Goal: Information Seeking & Learning: Learn about a topic

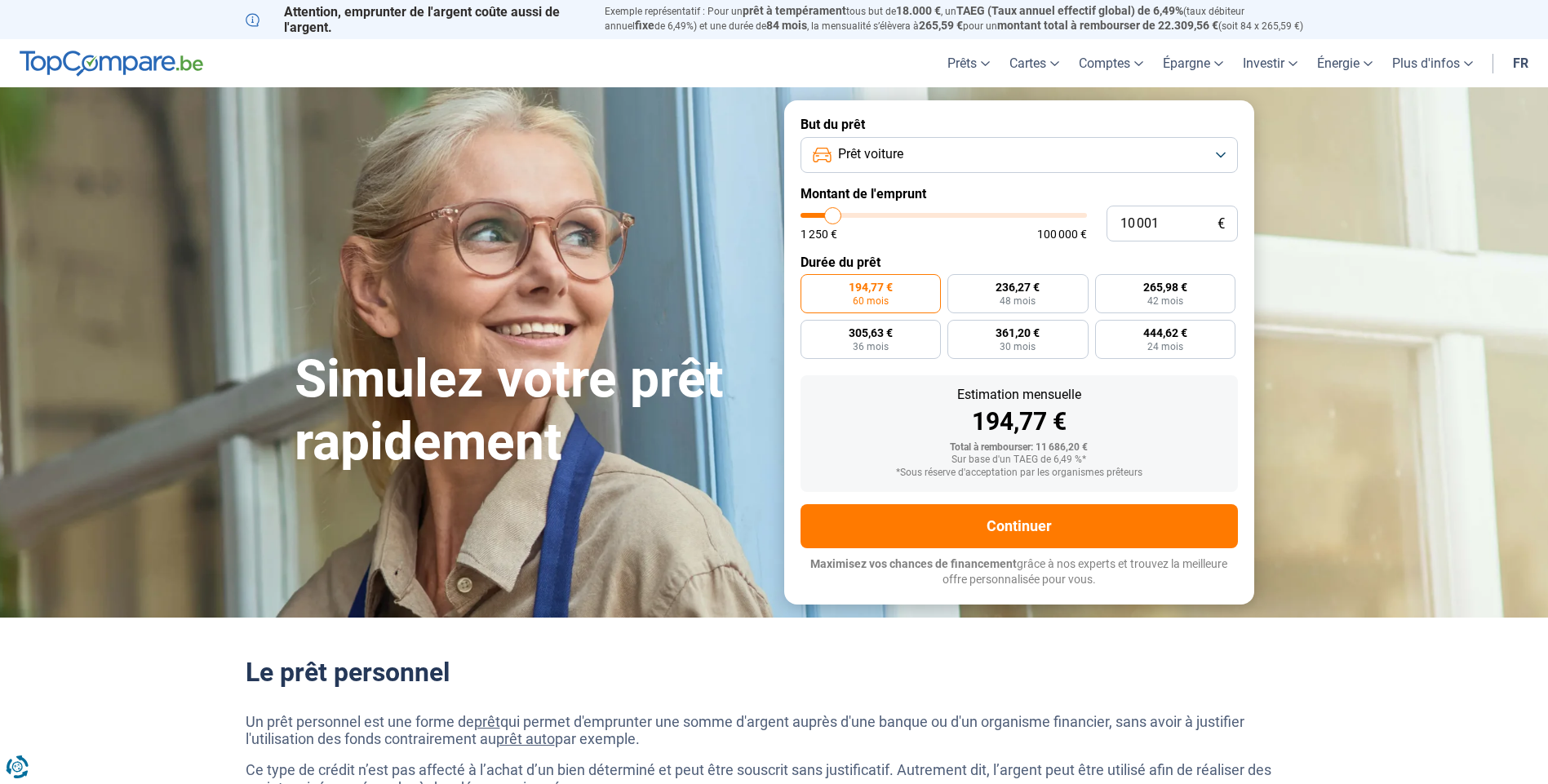
type input "11 000"
type input "11000"
type input "11 250"
type input "11250"
type input "11 750"
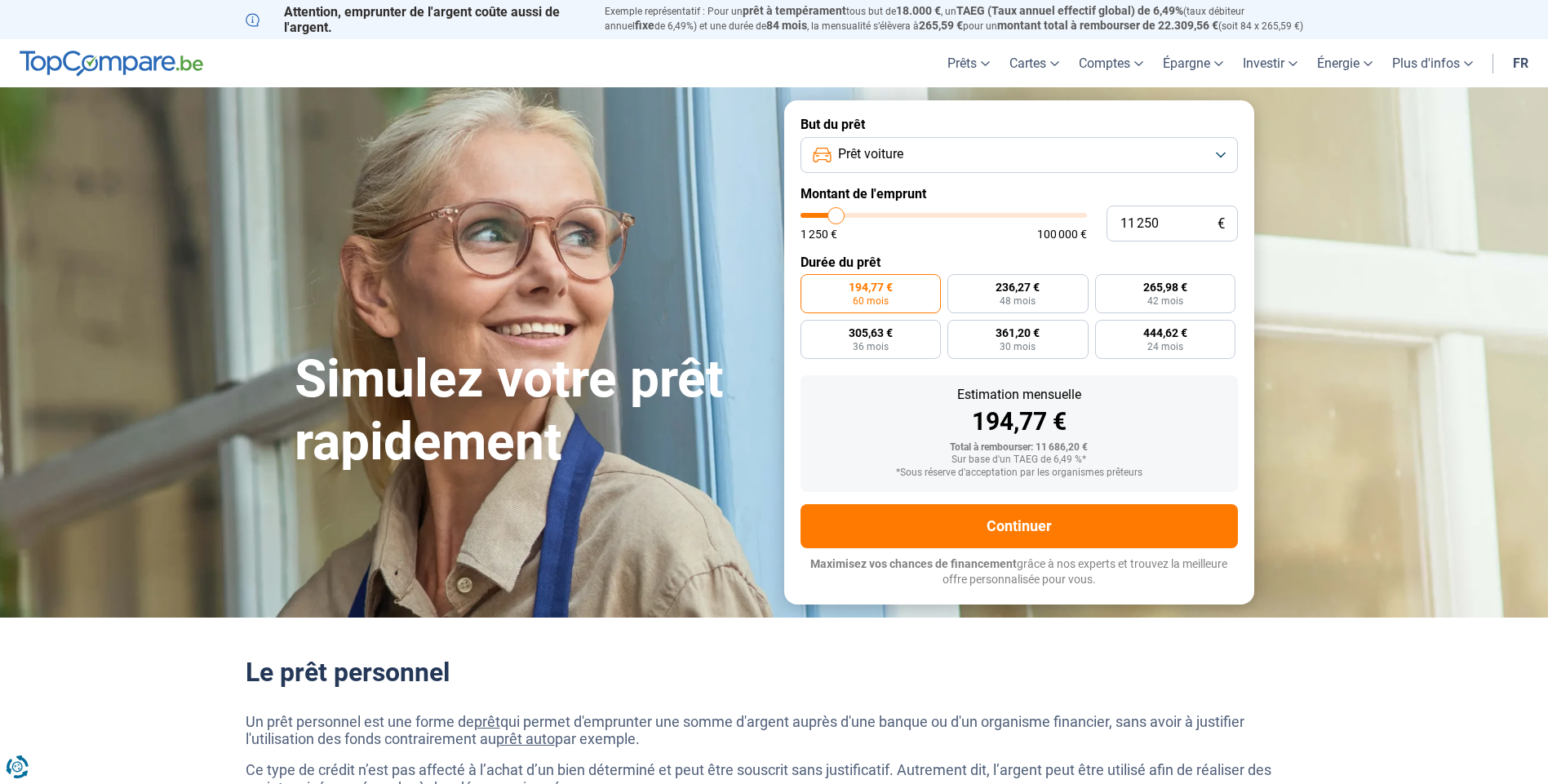
type input "11750"
type input "12 500"
type input "12500"
type input "13 000"
type input "13000"
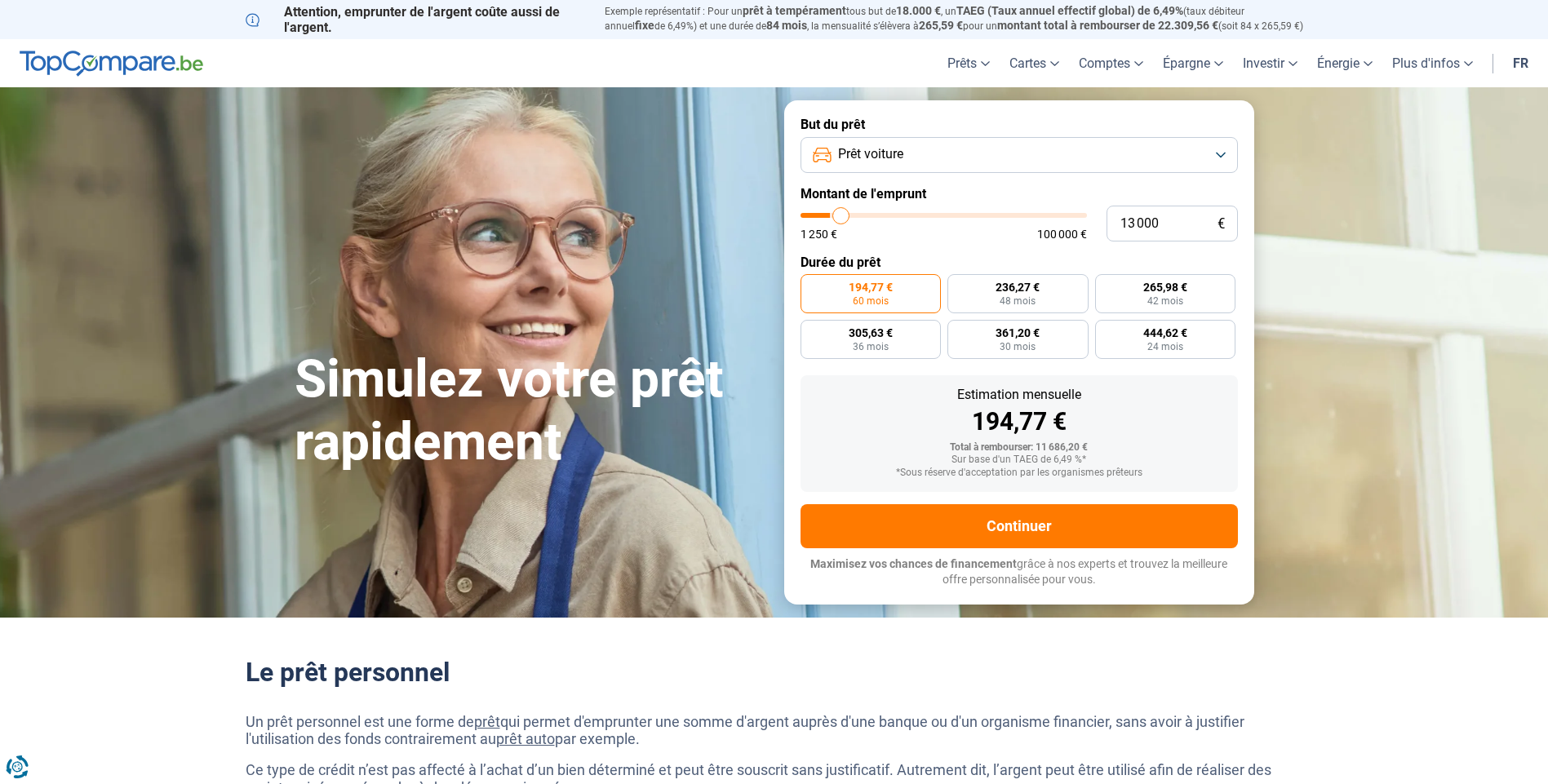
type input "14 250"
type input "14250"
type input "15 500"
type input "15500"
type input "15 750"
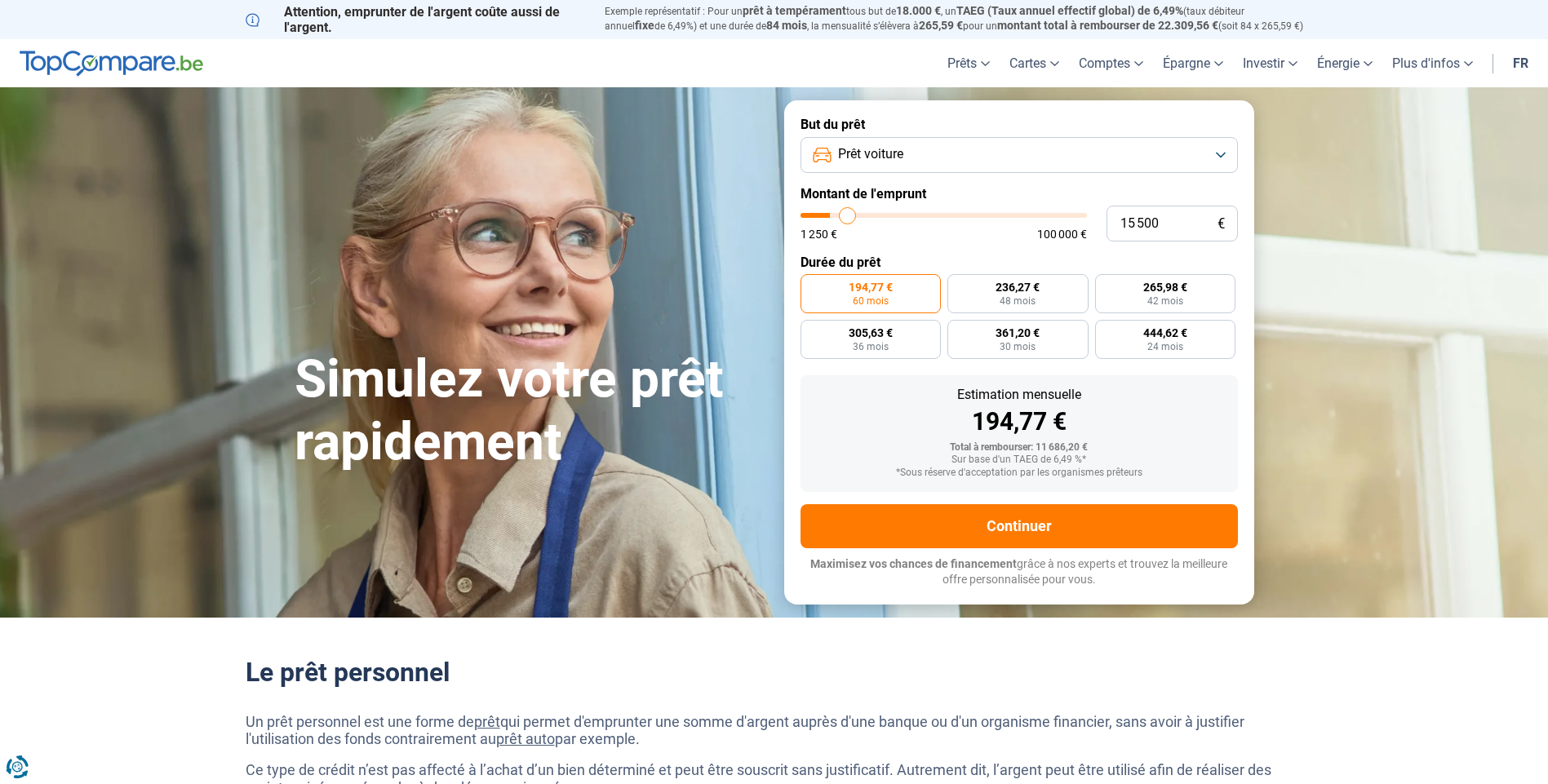
type input "15750"
type input "16 000"
type input "16000"
type input "16 250"
type input "16250"
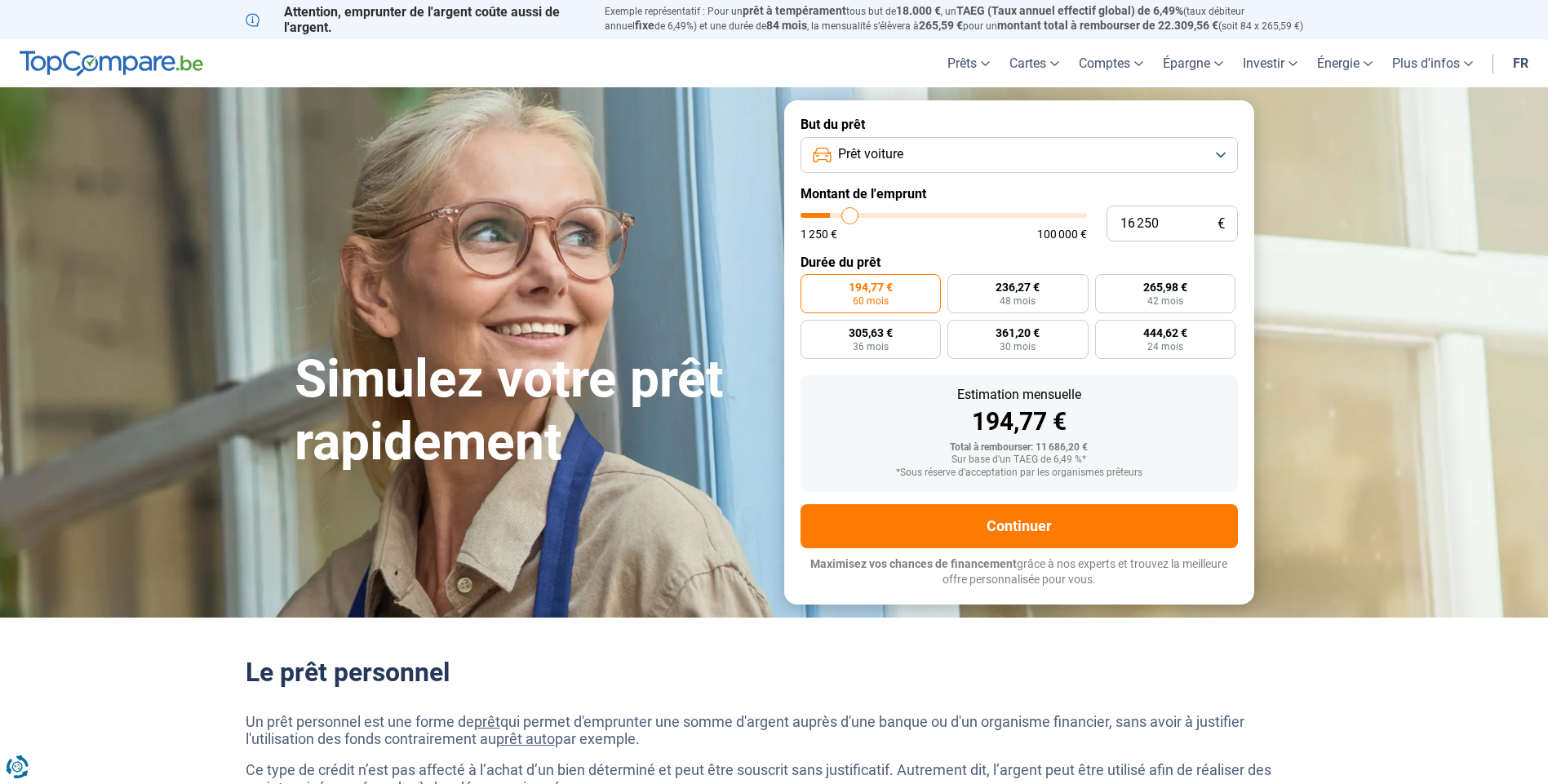
type input "16 500"
type input "16500"
type input "19 000"
type input "19000"
type input "20 000"
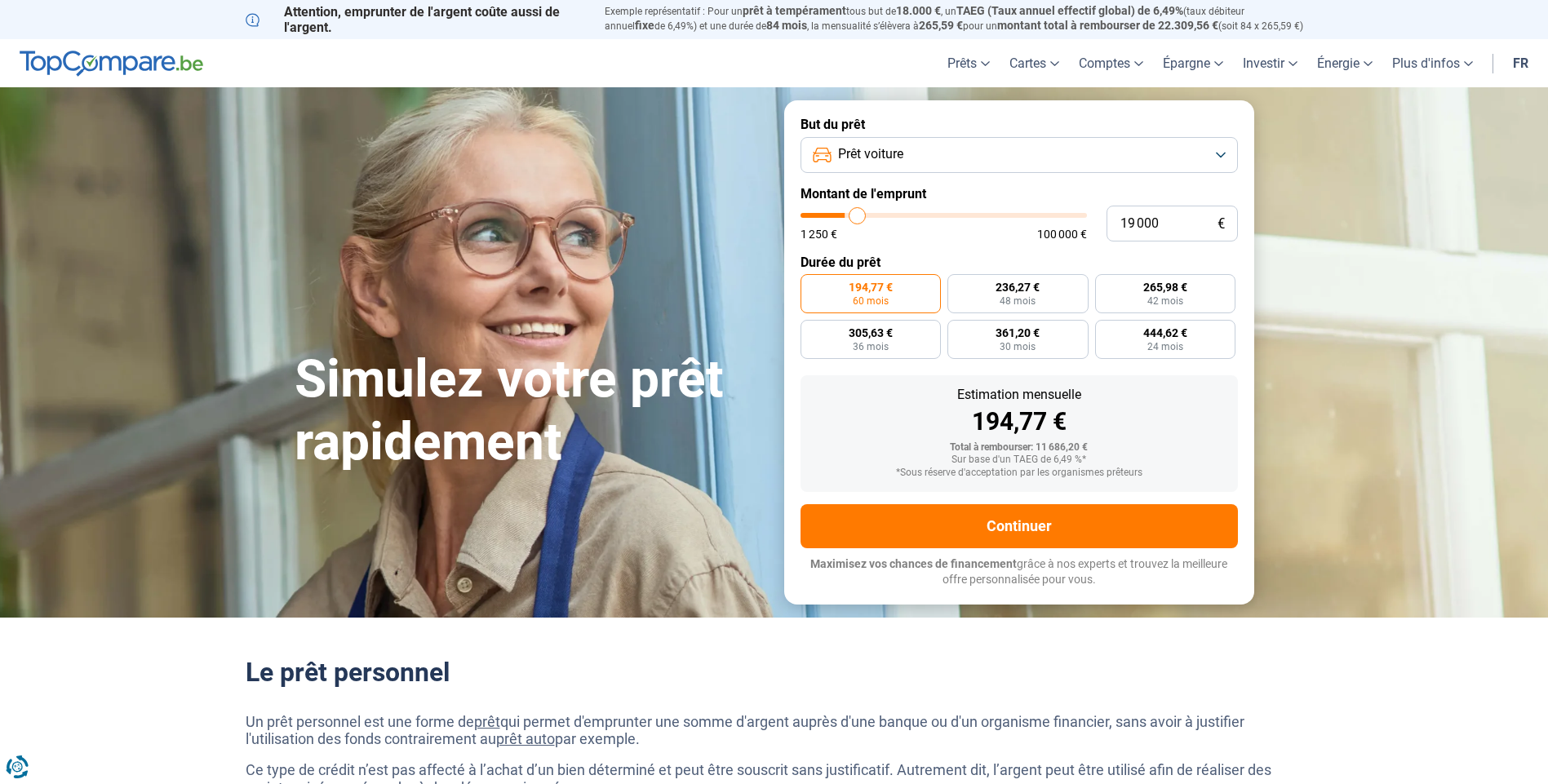
type input "20000"
type input "20 500"
type input "20500"
type input "20 750"
type input "20750"
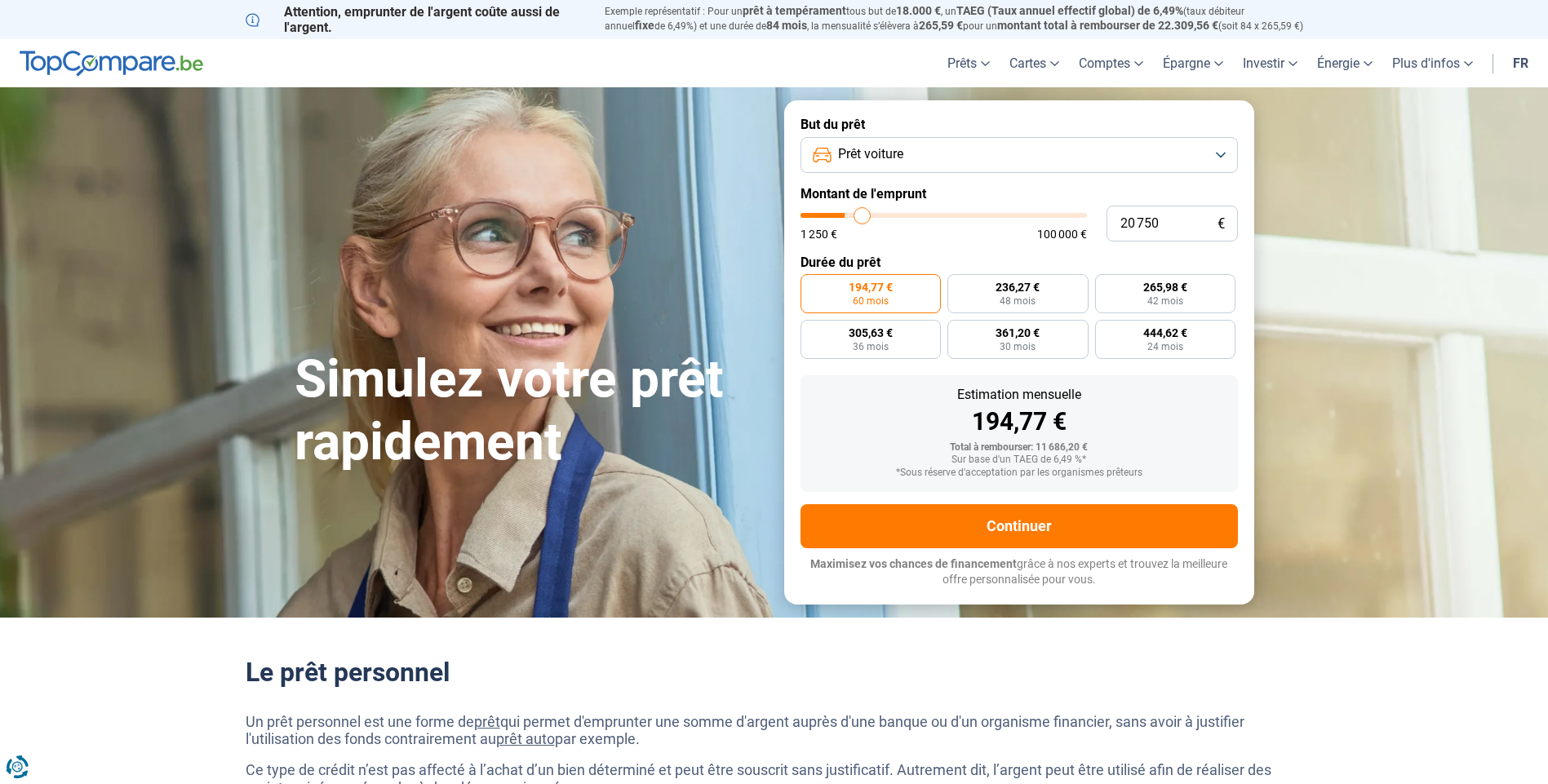
type input "21 250"
type input "21250"
type input "21 500"
type input "21500"
type input "21 750"
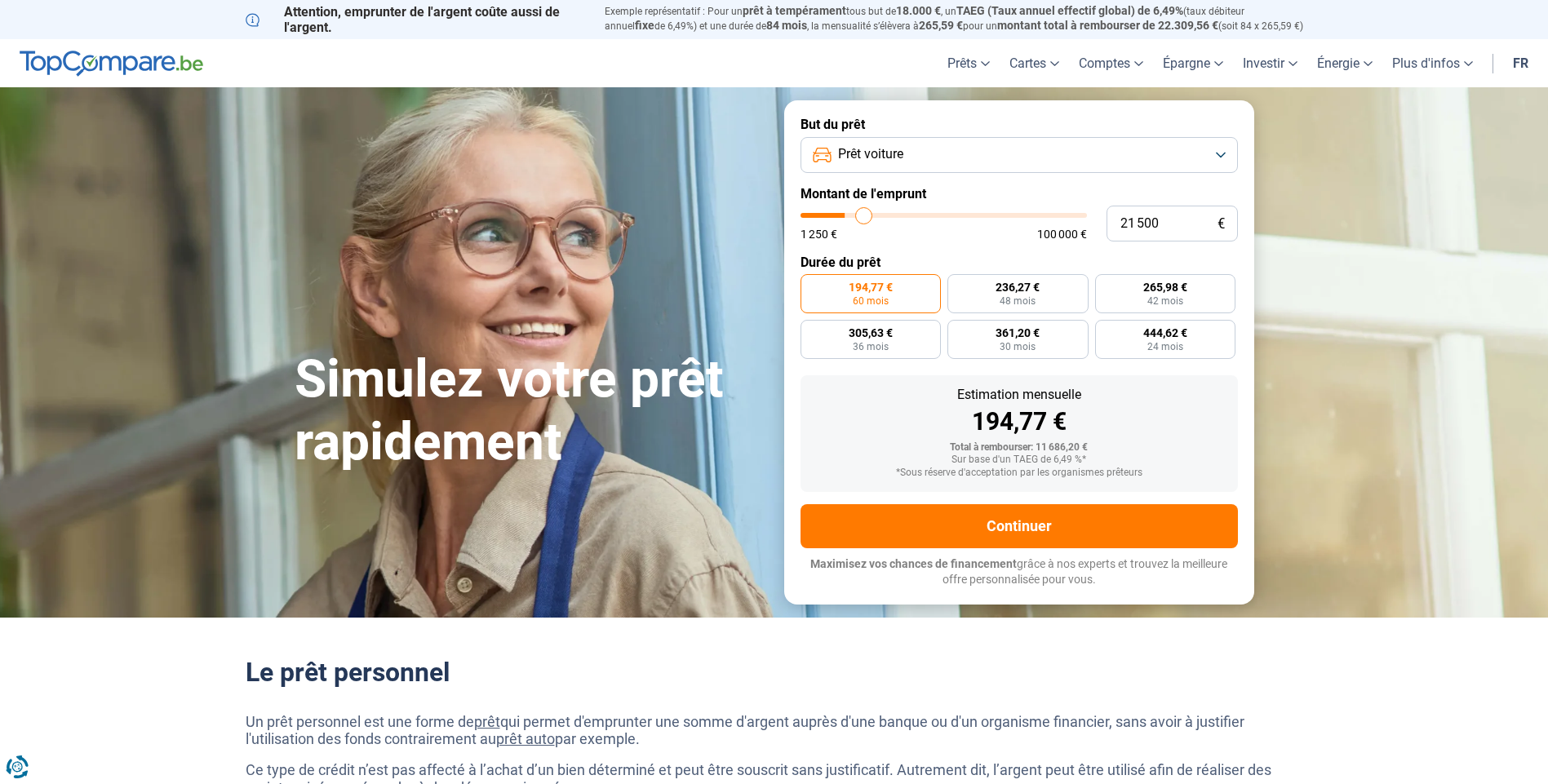
type input "21750"
type input "25 000"
type input "25000"
type input "26 250"
type input "26250"
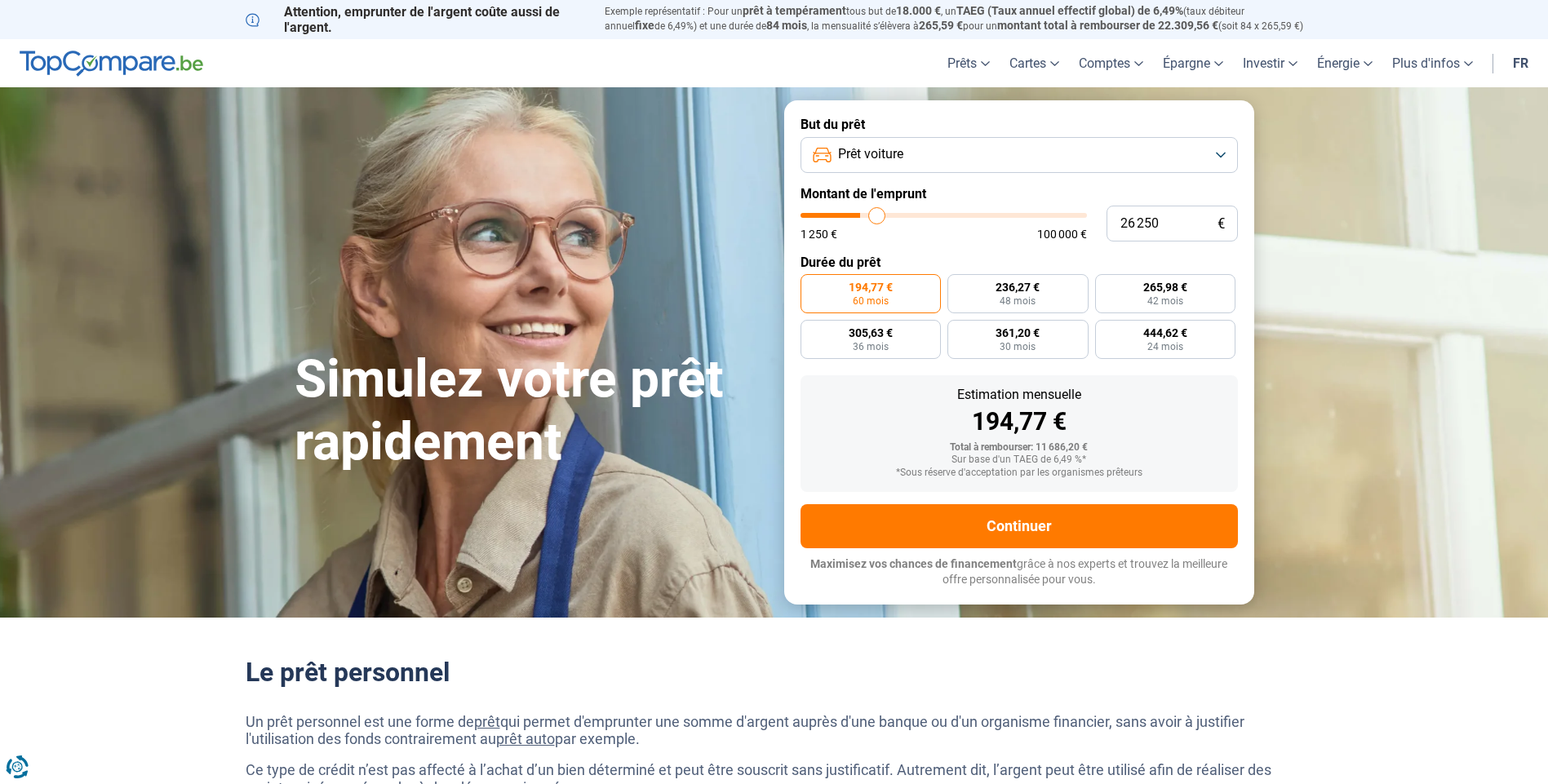
type input "26 750"
type input "26750"
type input "27 250"
type input "27250"
type input "27 500"
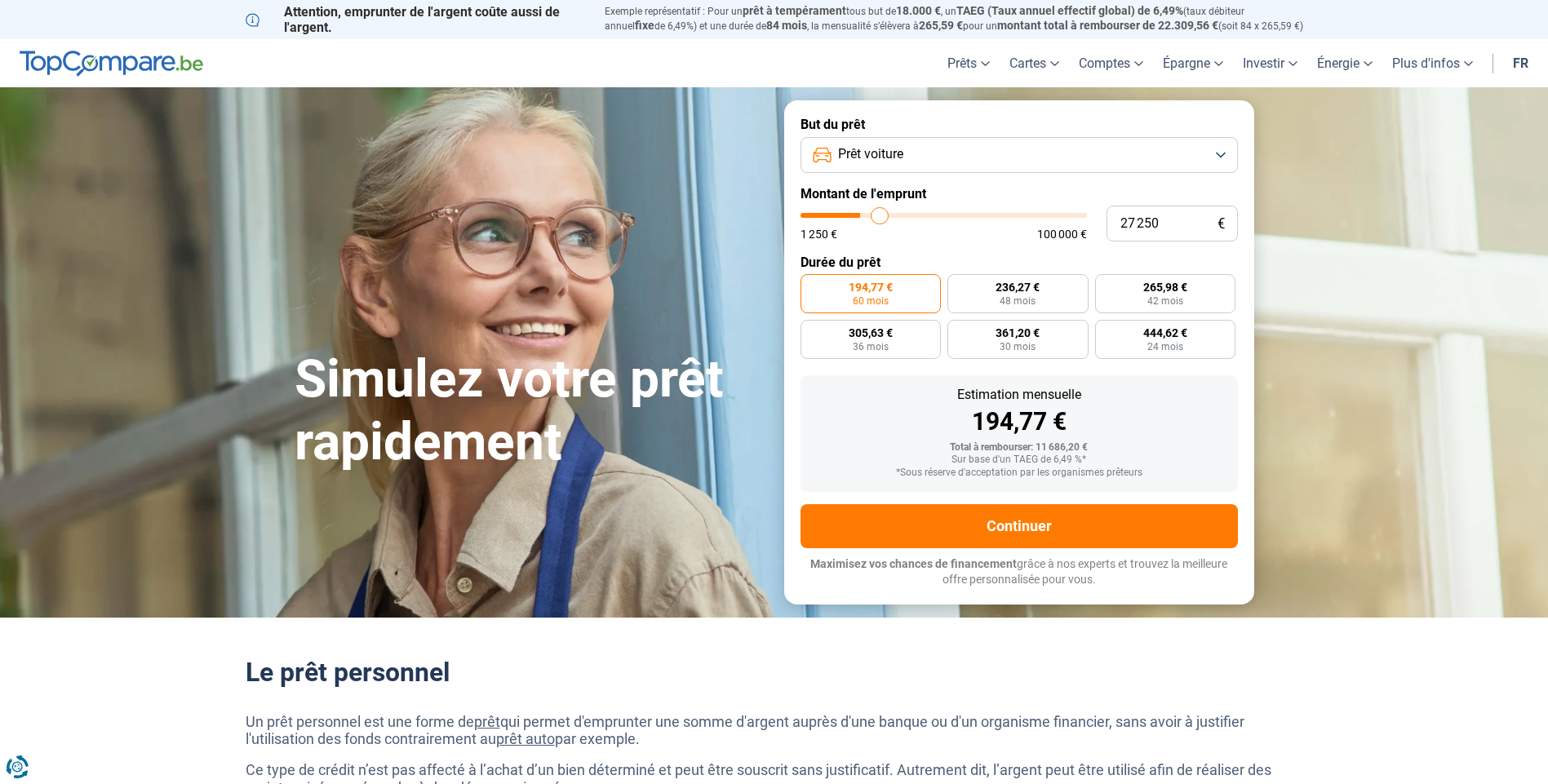
type input "27500"
type input "27 750"
type input "27750"
type input "28 000"
type input "28000"
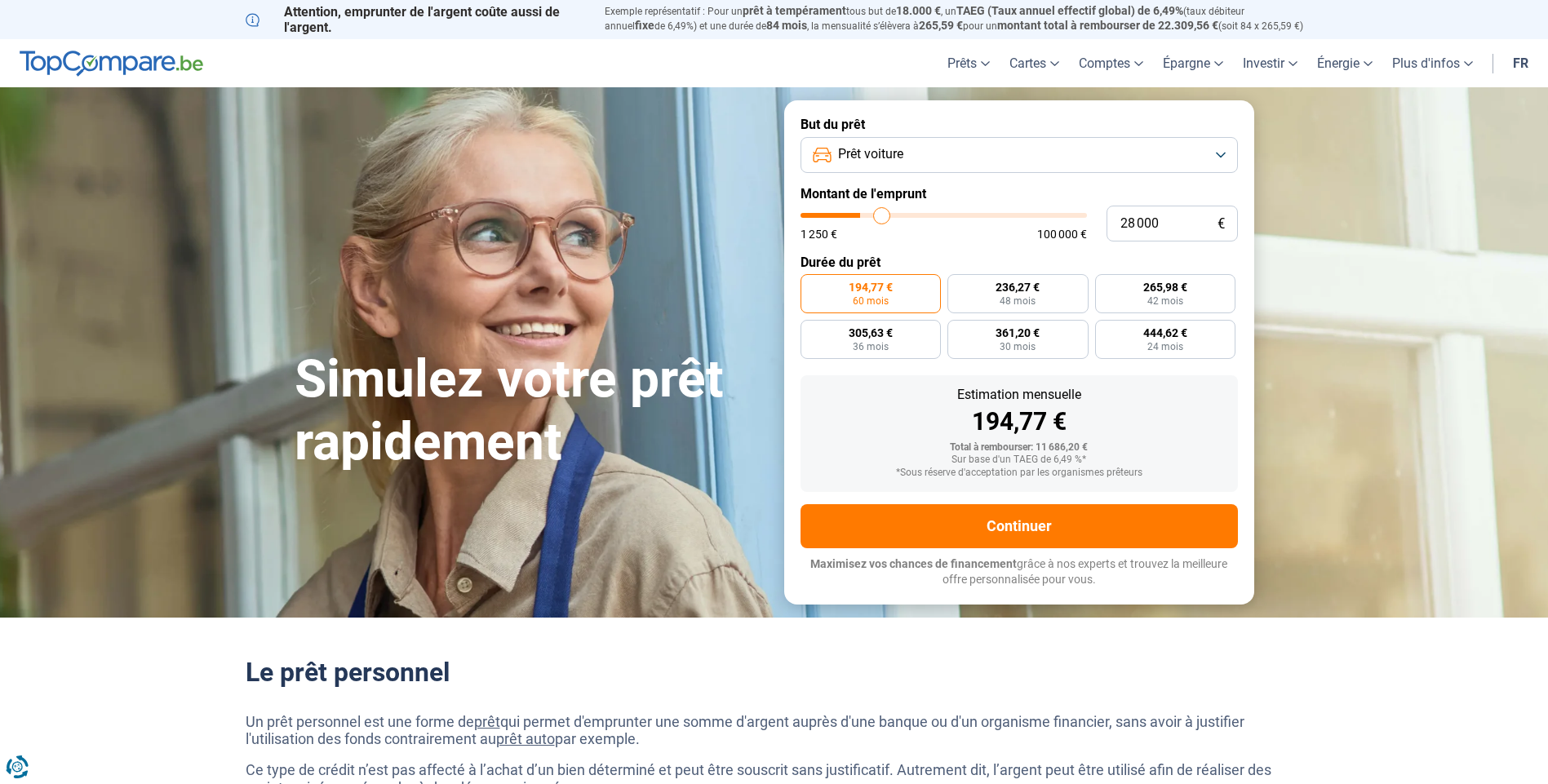
type input "28 750"
type input "28750"
type input "29 750"
type input "29750"
type input "31 750"
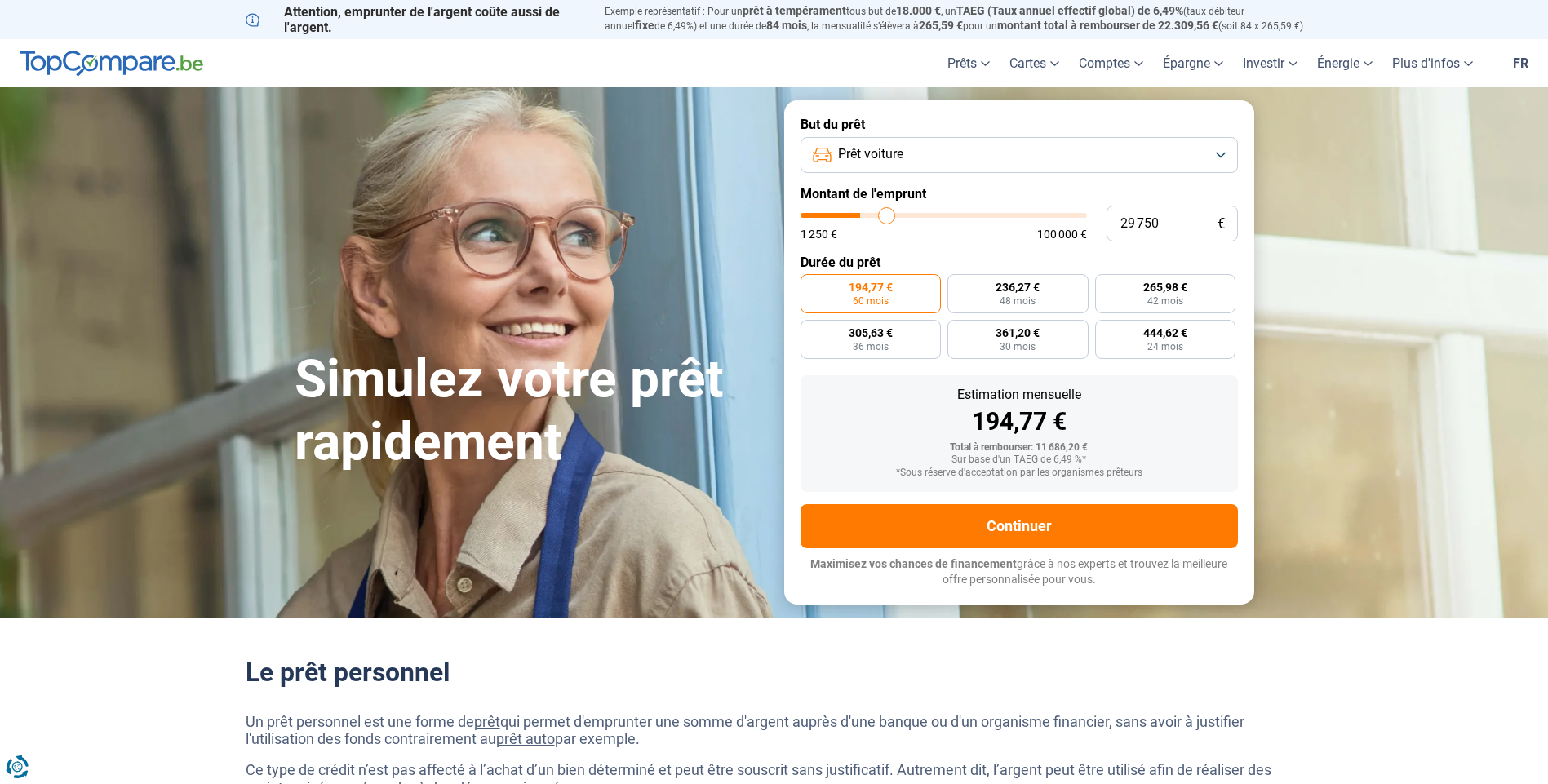
type input "31750"
type input "32 000"
type input "32000"
type input "32 250"
type input "32250"
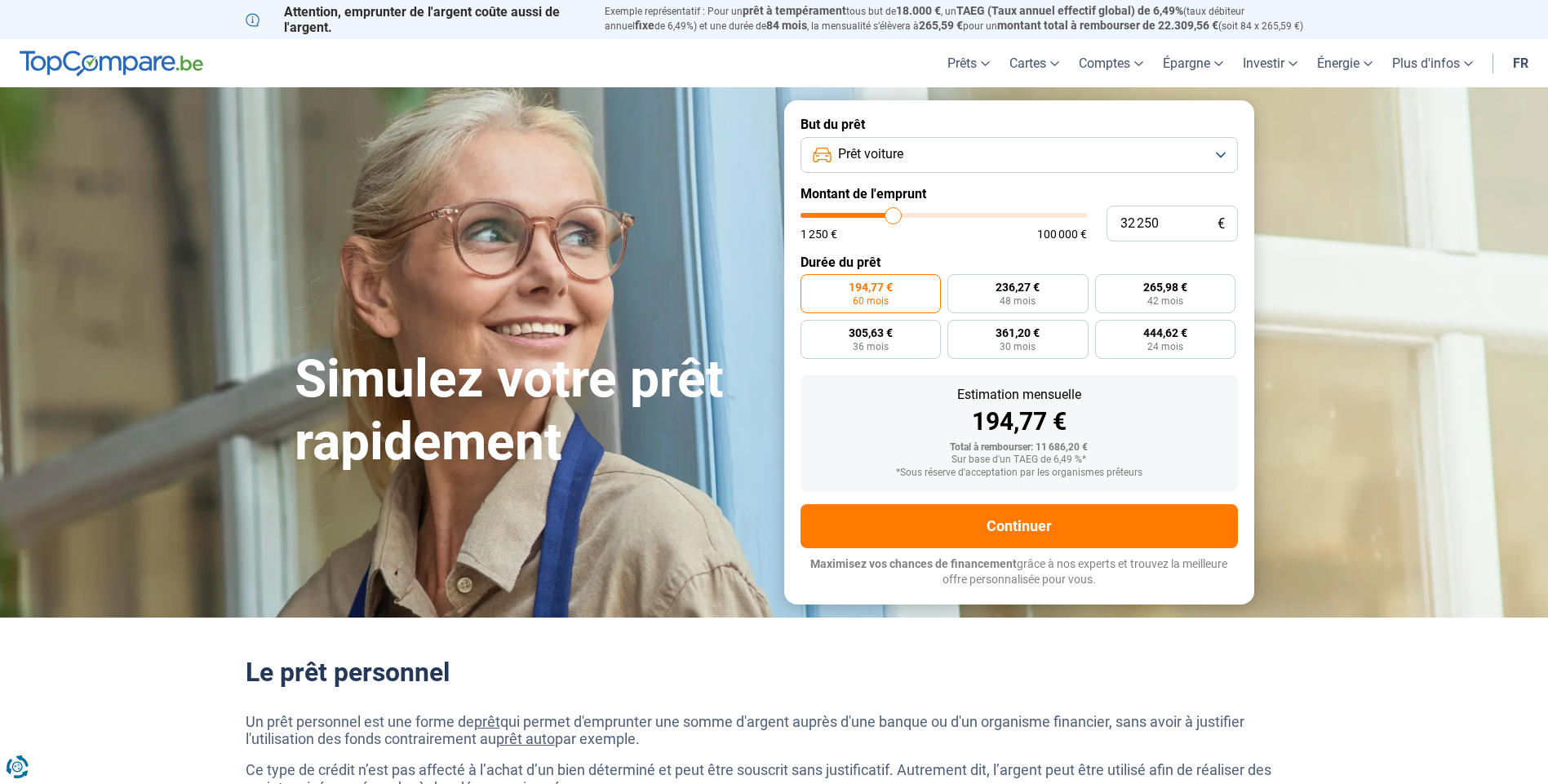
type input "33 500"
type input "33500"
type input "34 000"
type input "34000"
type input "35 000"
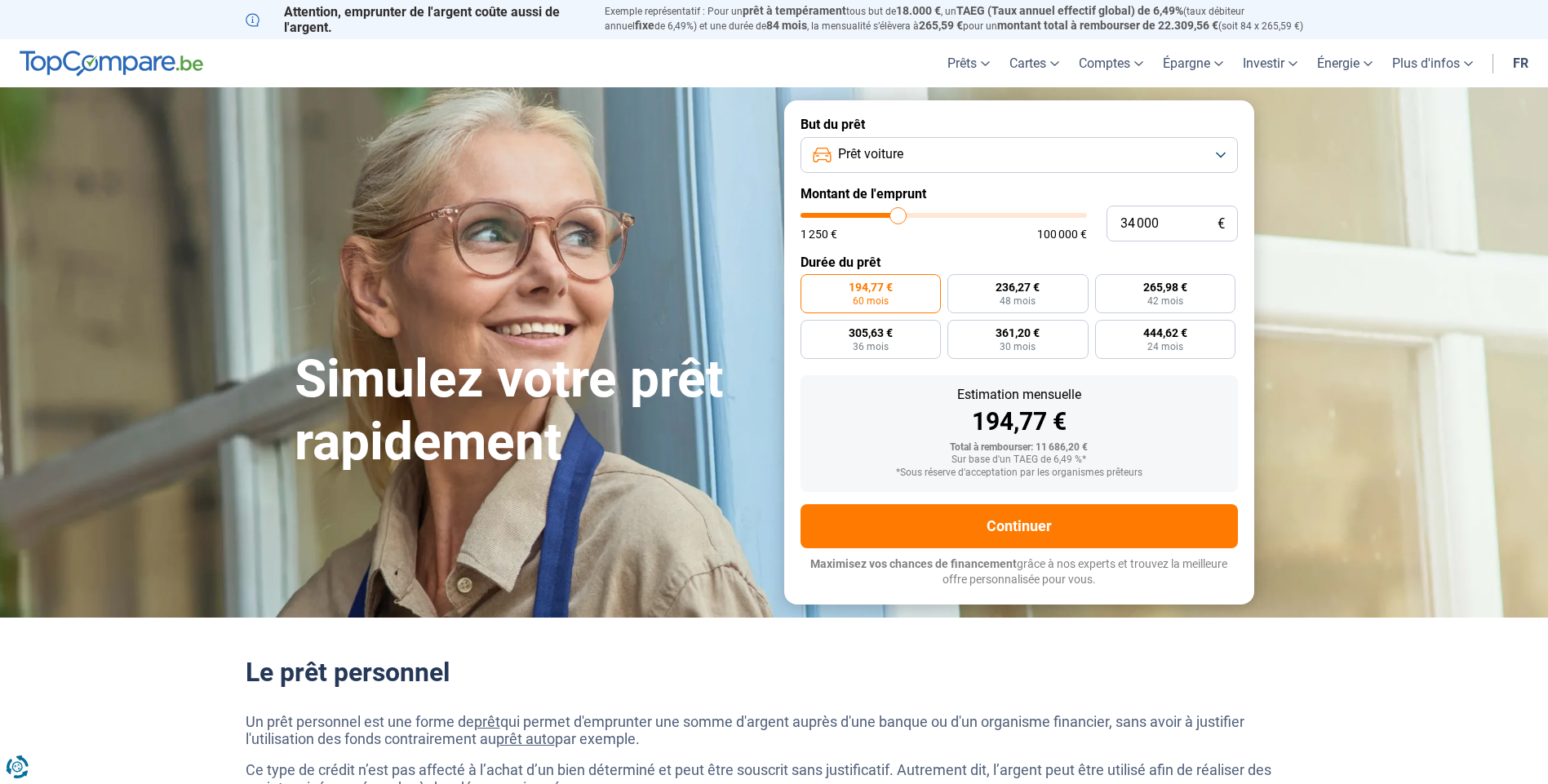
type input "35000"
type input "35 750"
type input "35750"
type input "36 250"
type input "36250"
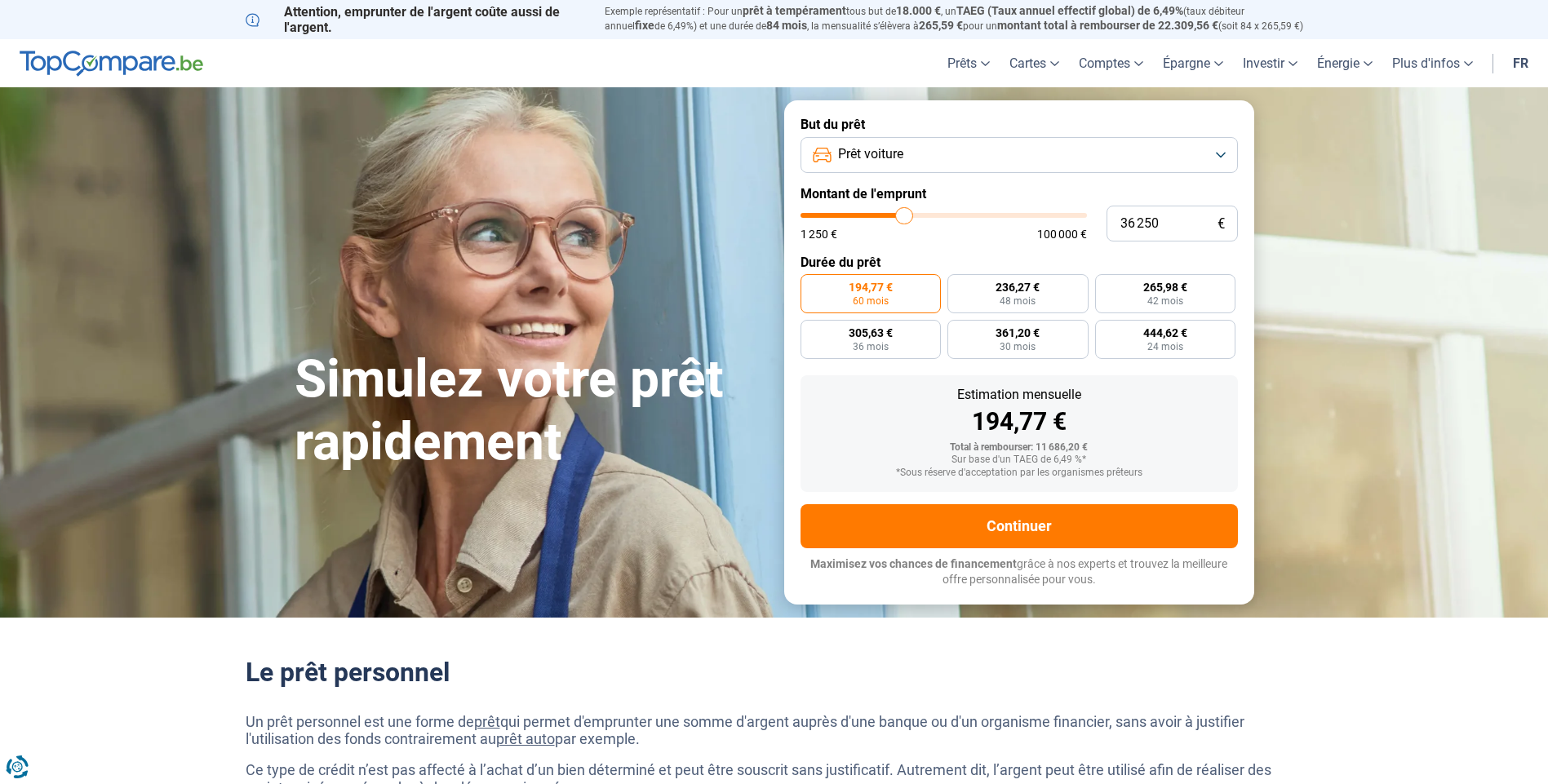
type input "36 500"
type input "36500"
type input "36 750"
type input "36750"
type input "37 250"
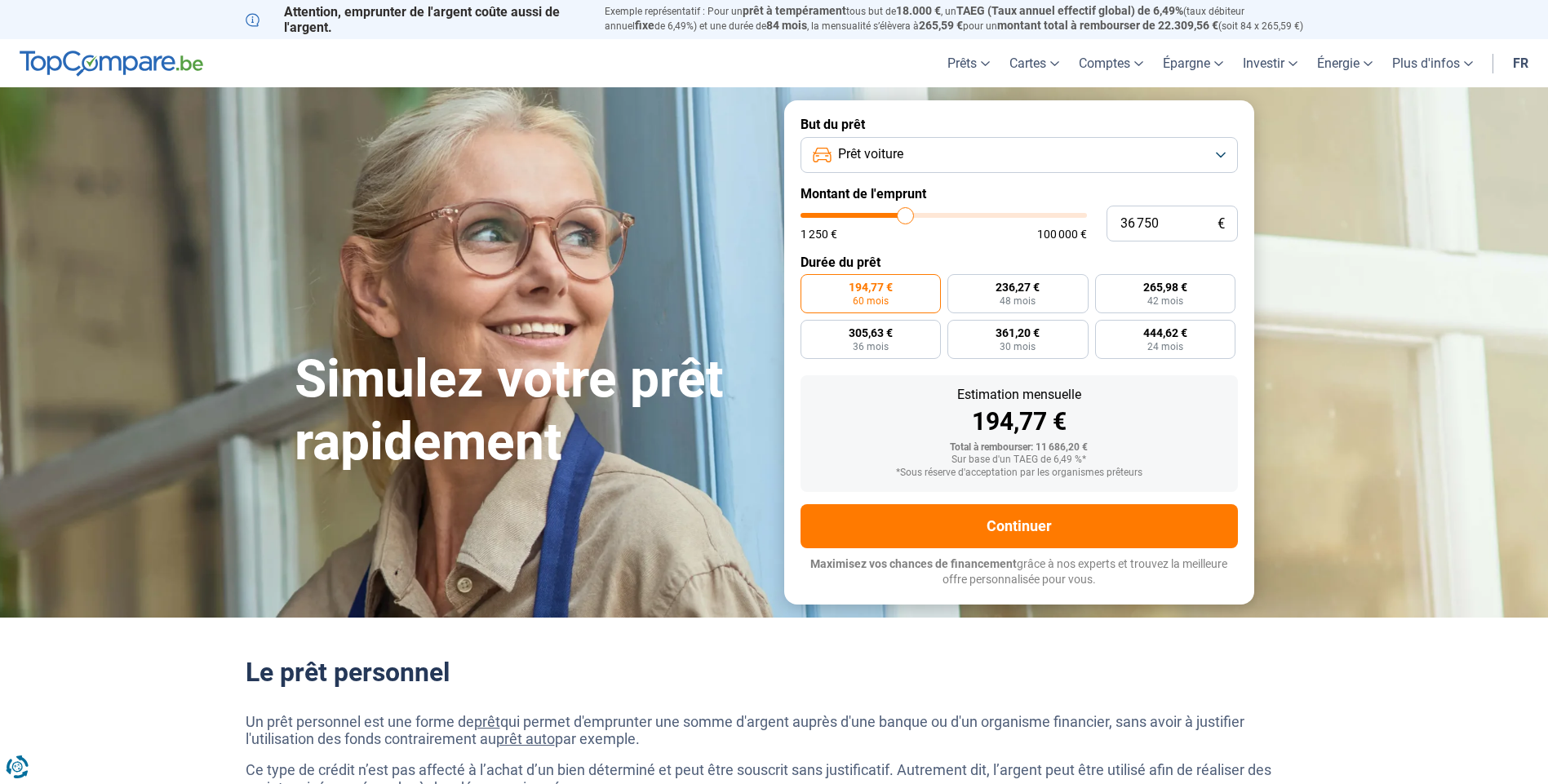
type input "37250"
type input "37 000"
type input "37000"
type input "36 750"
type input "36750"
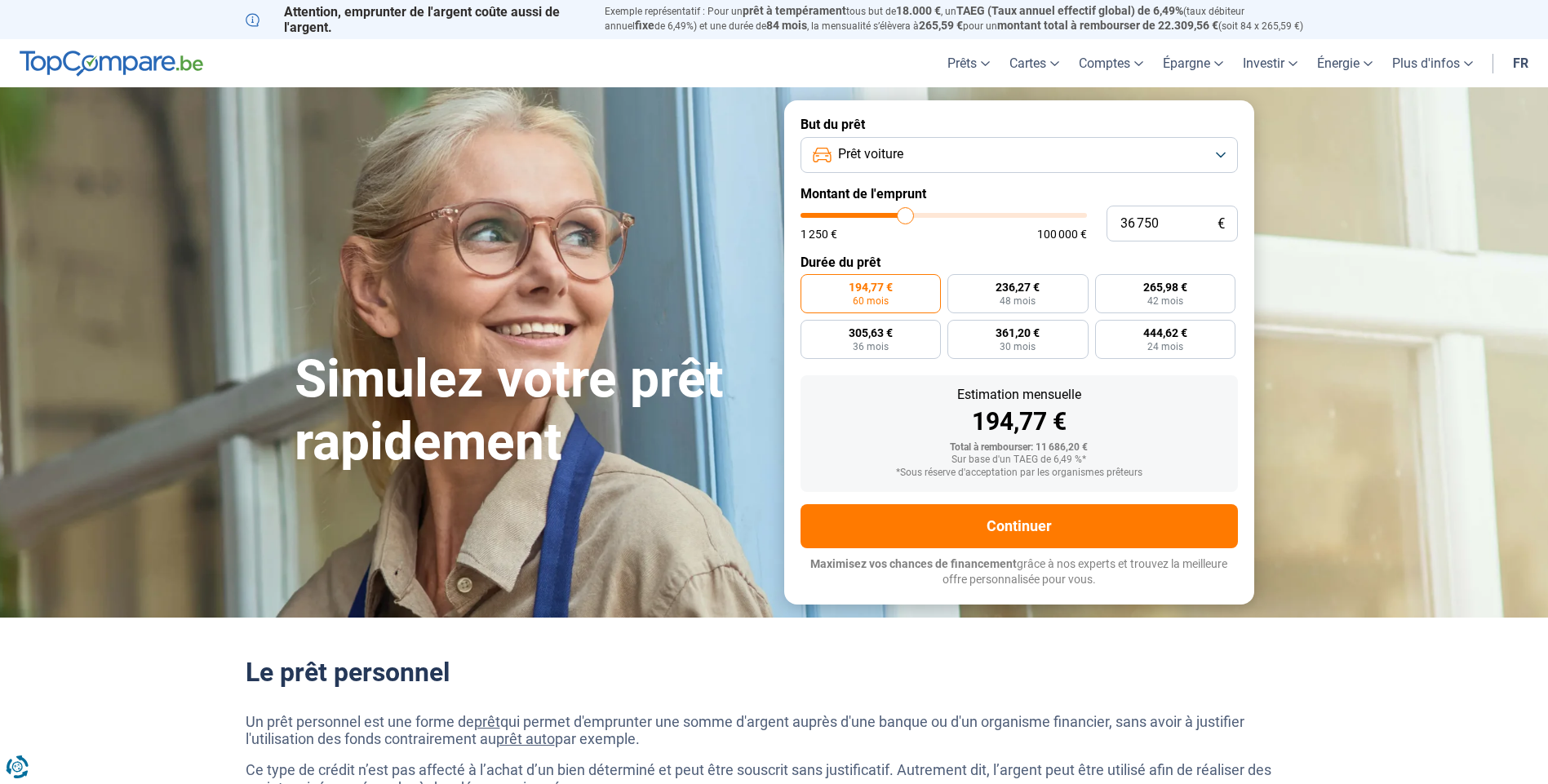
type input "36 500"
type input "36500"
type input "36 250"
type input "36250"
type input "35 750"
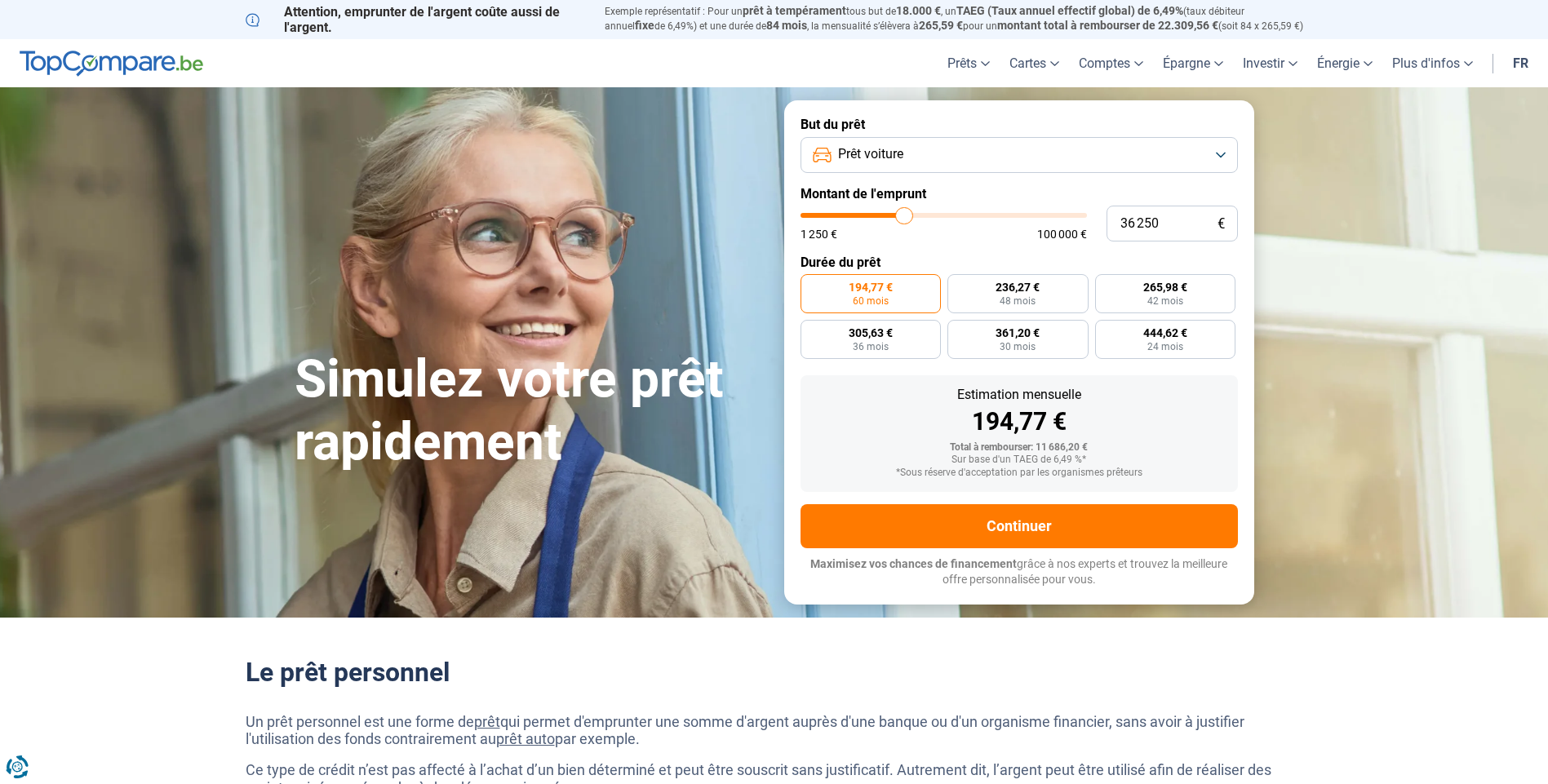
type input "35750"
type input "36 250"
type input "36250"
type input "35 750"
type input "35750"
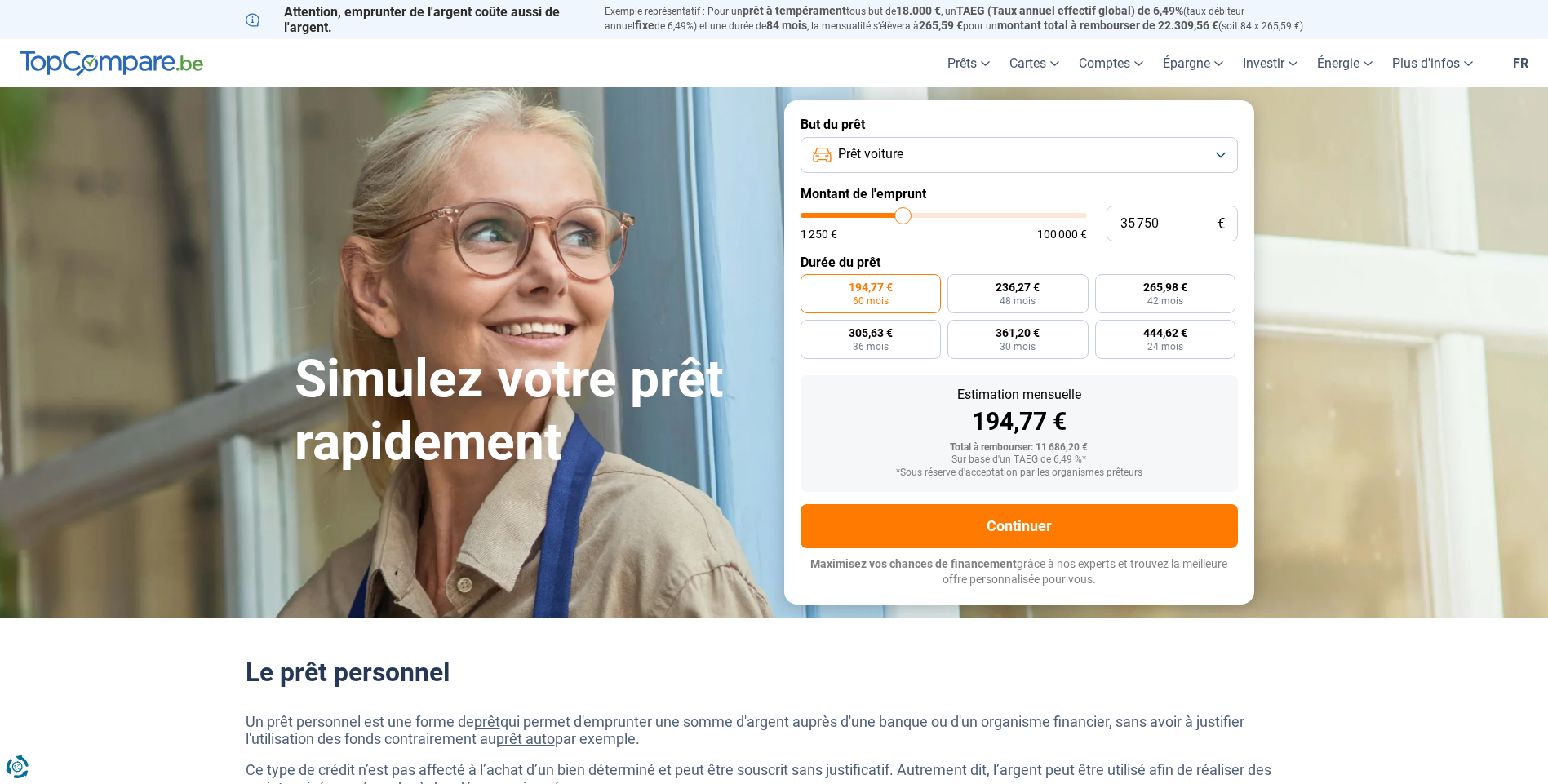
type input "35 500"
type input "35500"
type input "35 750"
type input "35750"
type input "36 250"
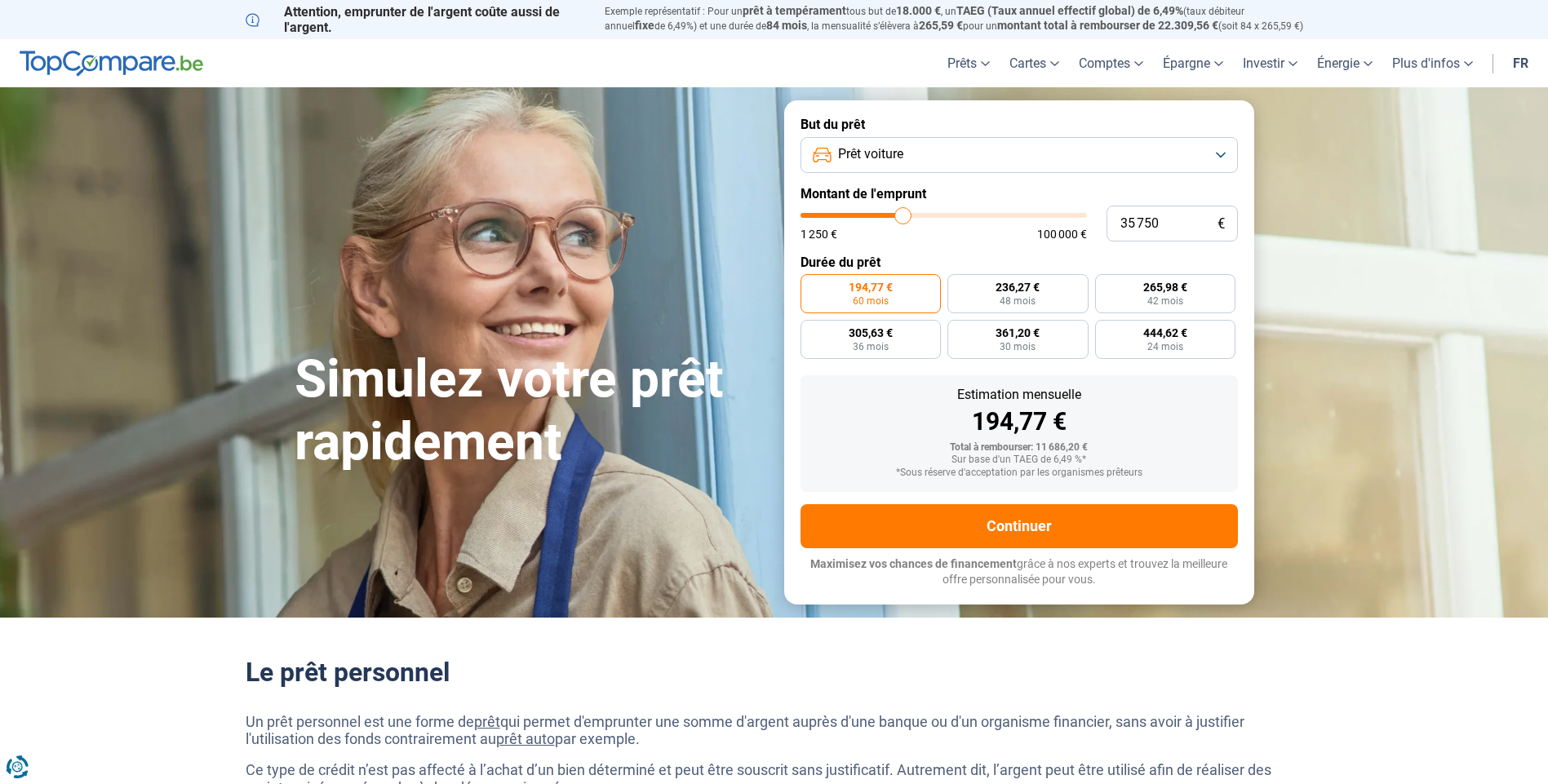
type input "36250"
type input "36 500"
type input "36500"
type input "36 750"
type input "36750"
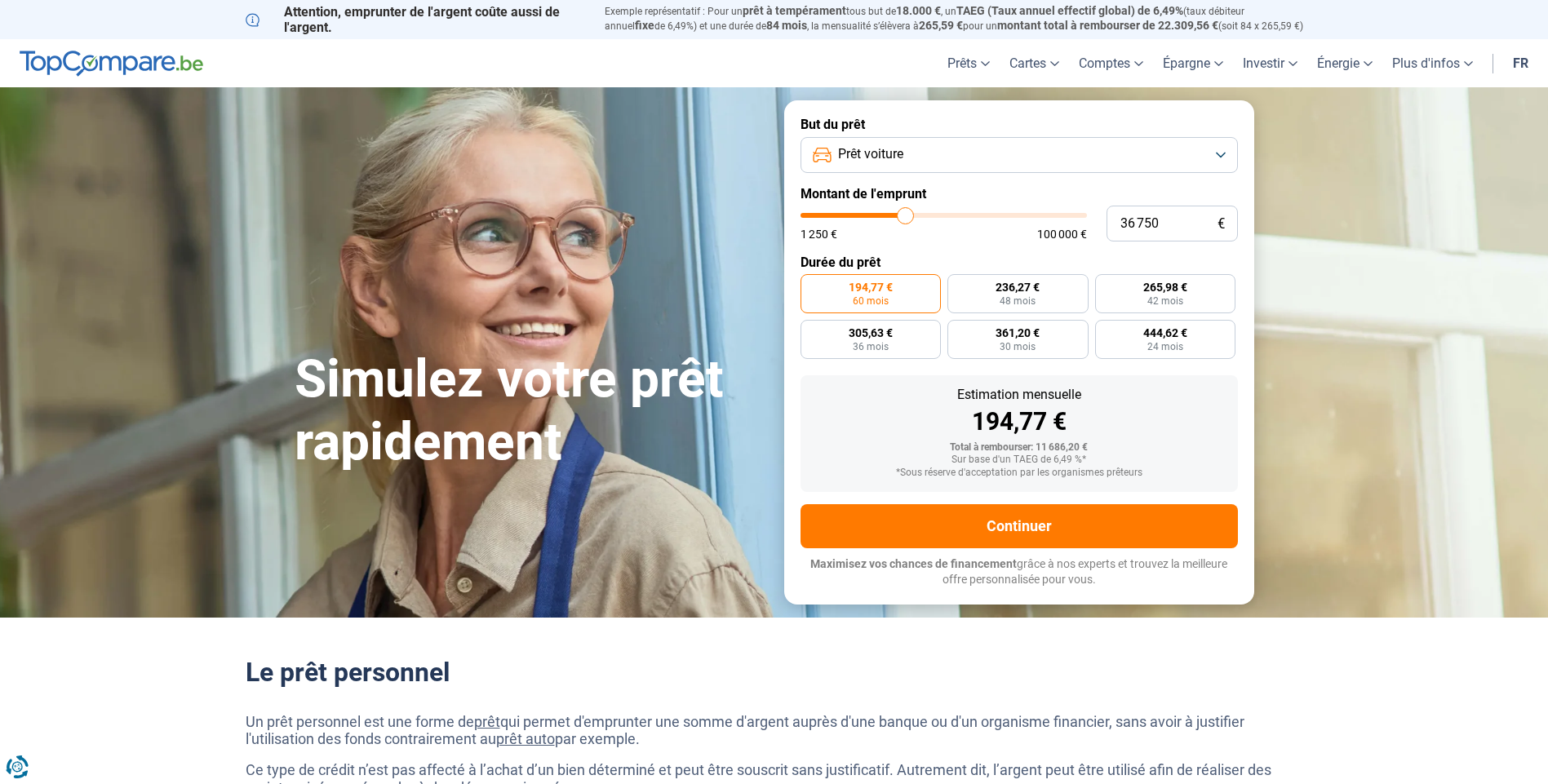
type input "37 000"
type input "37000"
type input "37 250"
type input "37250"
type input "37 750"
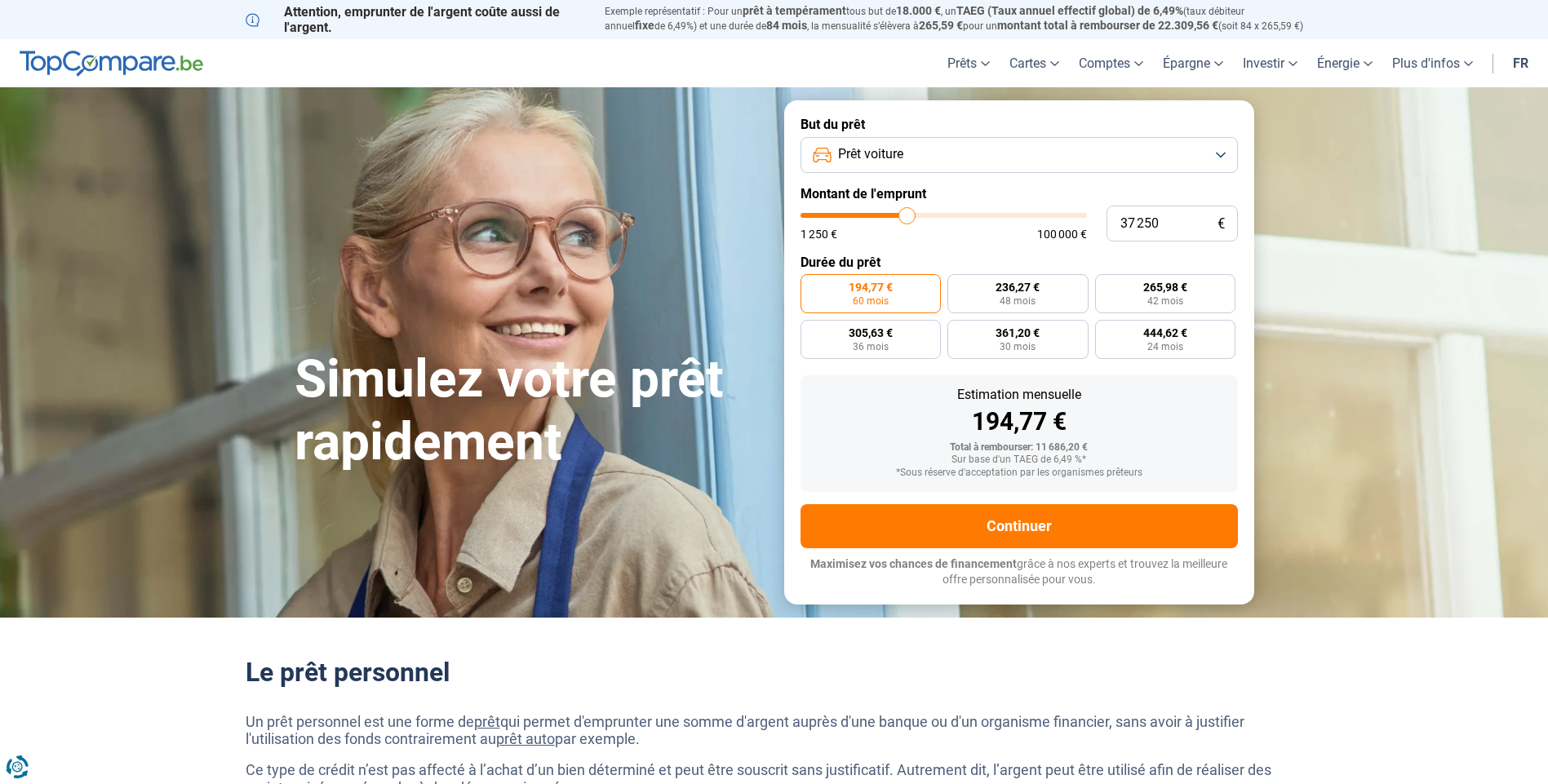
type input "37750"
type input "37 250"
type input "37250"
type input "37 000"
type input "37000"
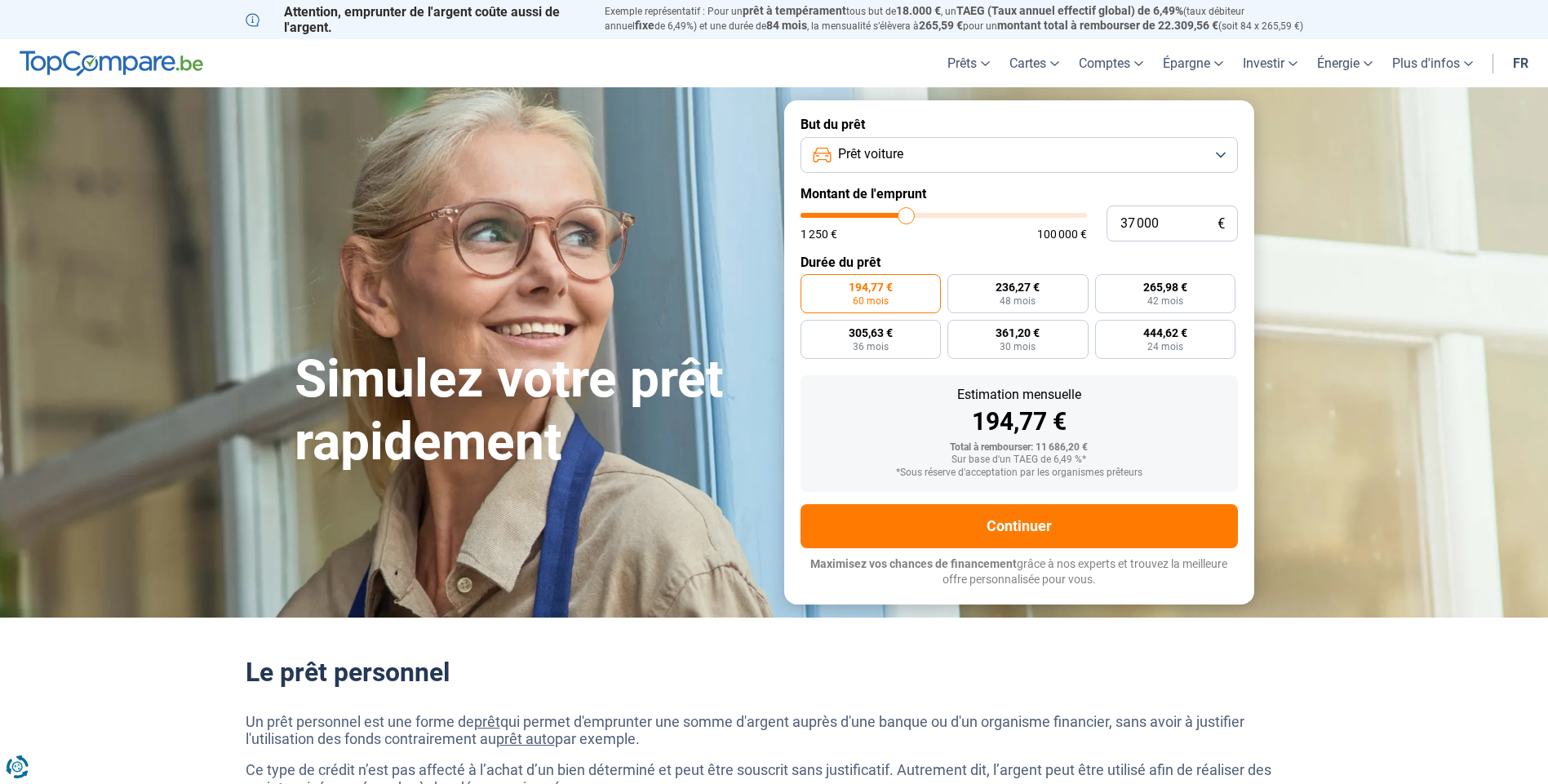
type input "36 750"
type input "36750"
type input "36 500"
type input "36500"
type input "36 750"
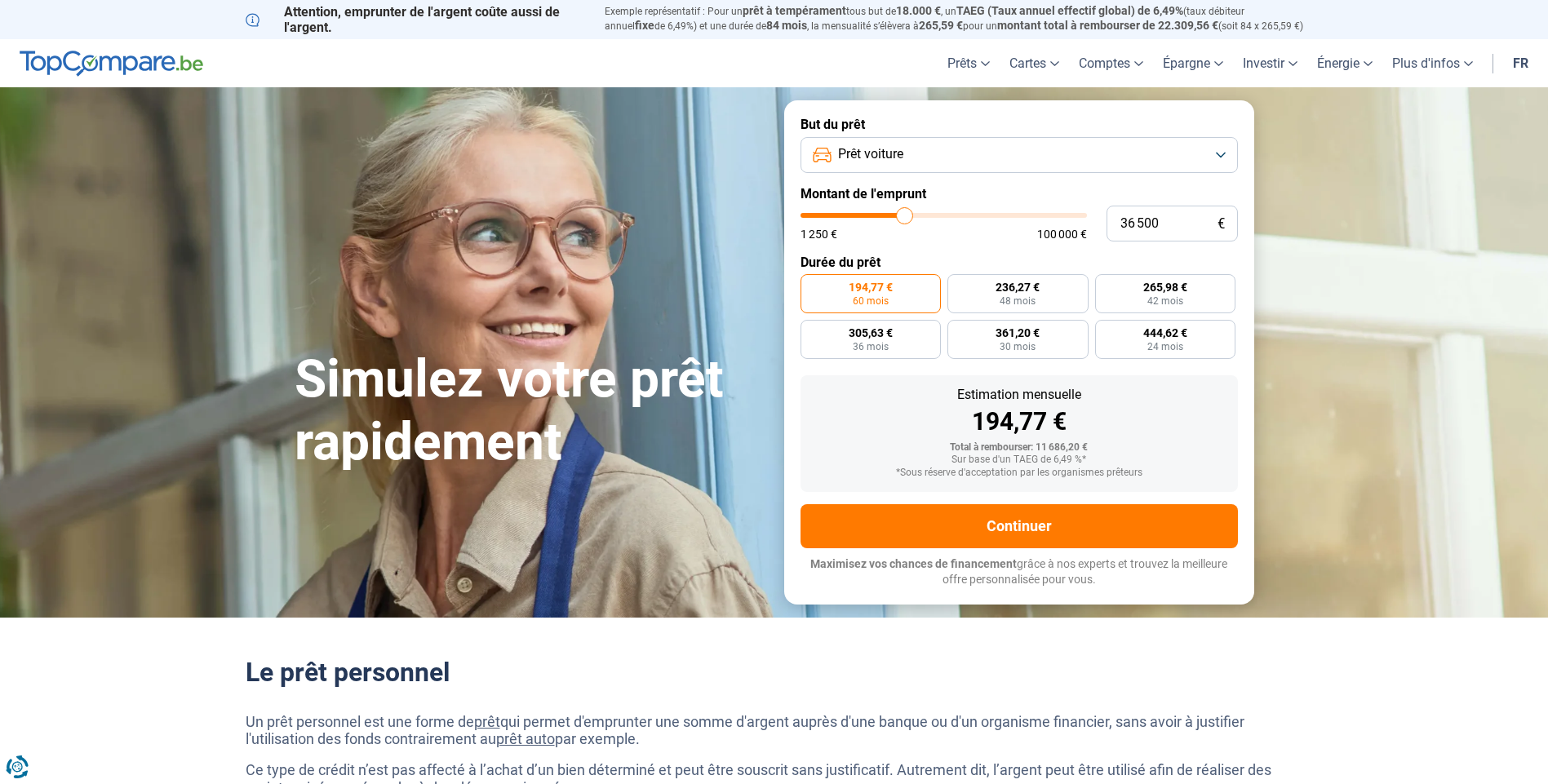
type input "36750"
type input "36 500"
type input "36500"
type input "36 250"
type input "36250"
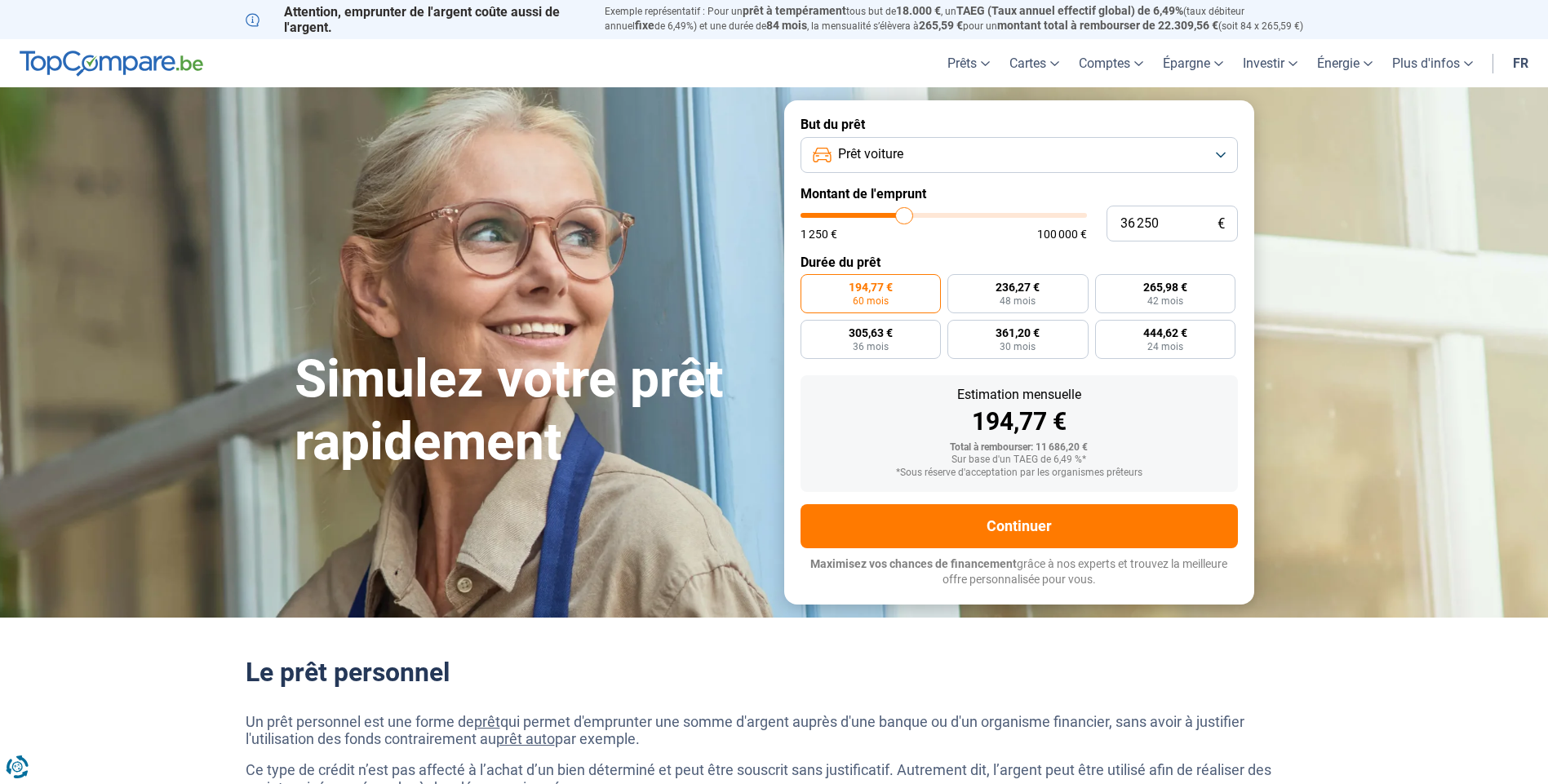
type input "35 750"
type input "35750"
type input "35 500"
type input "35500"
type input "35 250"
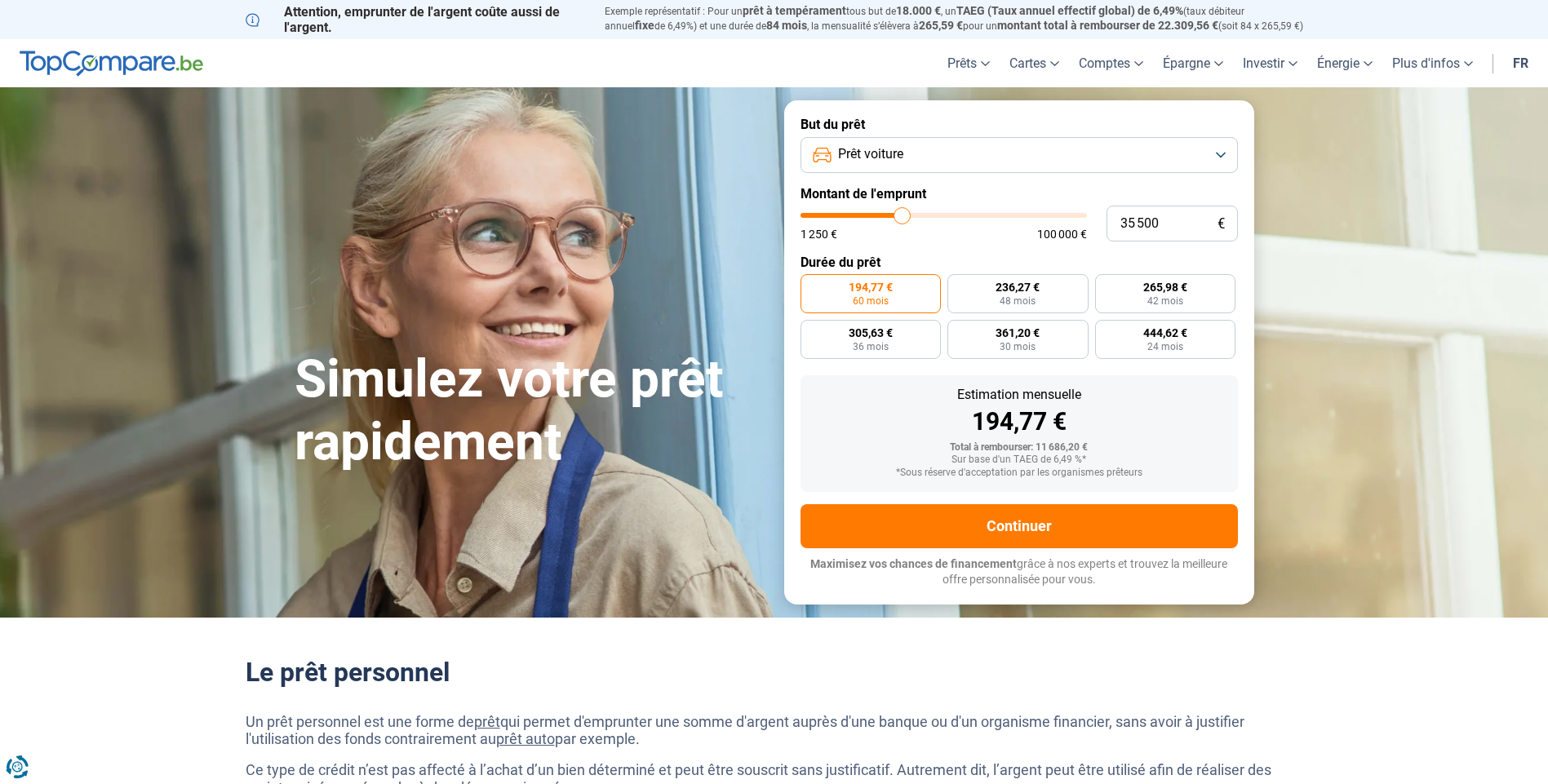
type input "35250"
type input "35 000"
type input "35000"
type input "34 750"
type input "34750"
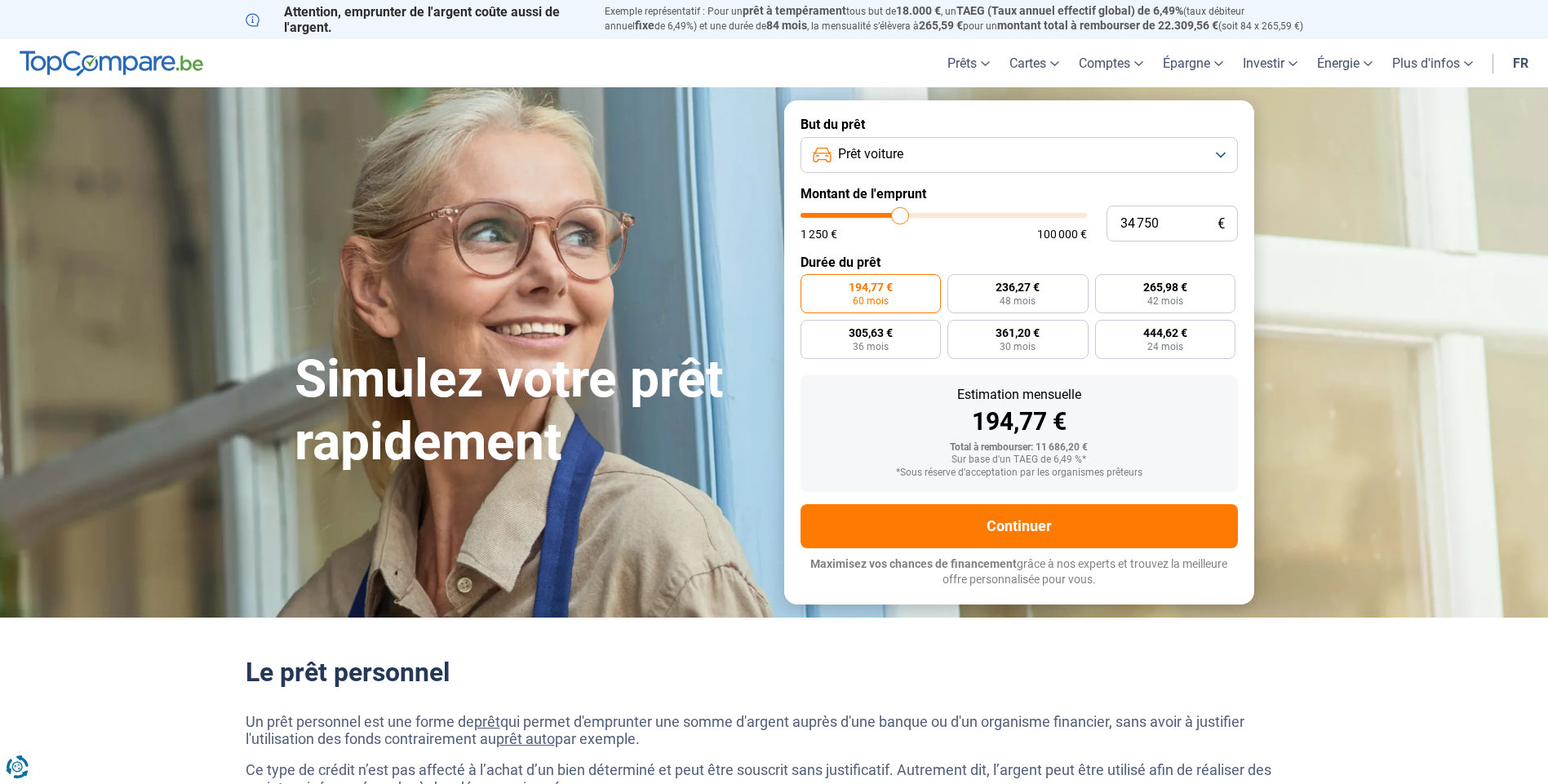
type input "35 000"
drag, startPoint x: 831, startPoint y: 213, endPoint x: 901, endPoint y: 217, distance: 70.1
type input "35000"
click at [901, 217] on input "range" at bounding box center [944, 214] width 286 height 5
radio input "false"
